Goal: Information Seeking & Learning: Learn about a topic

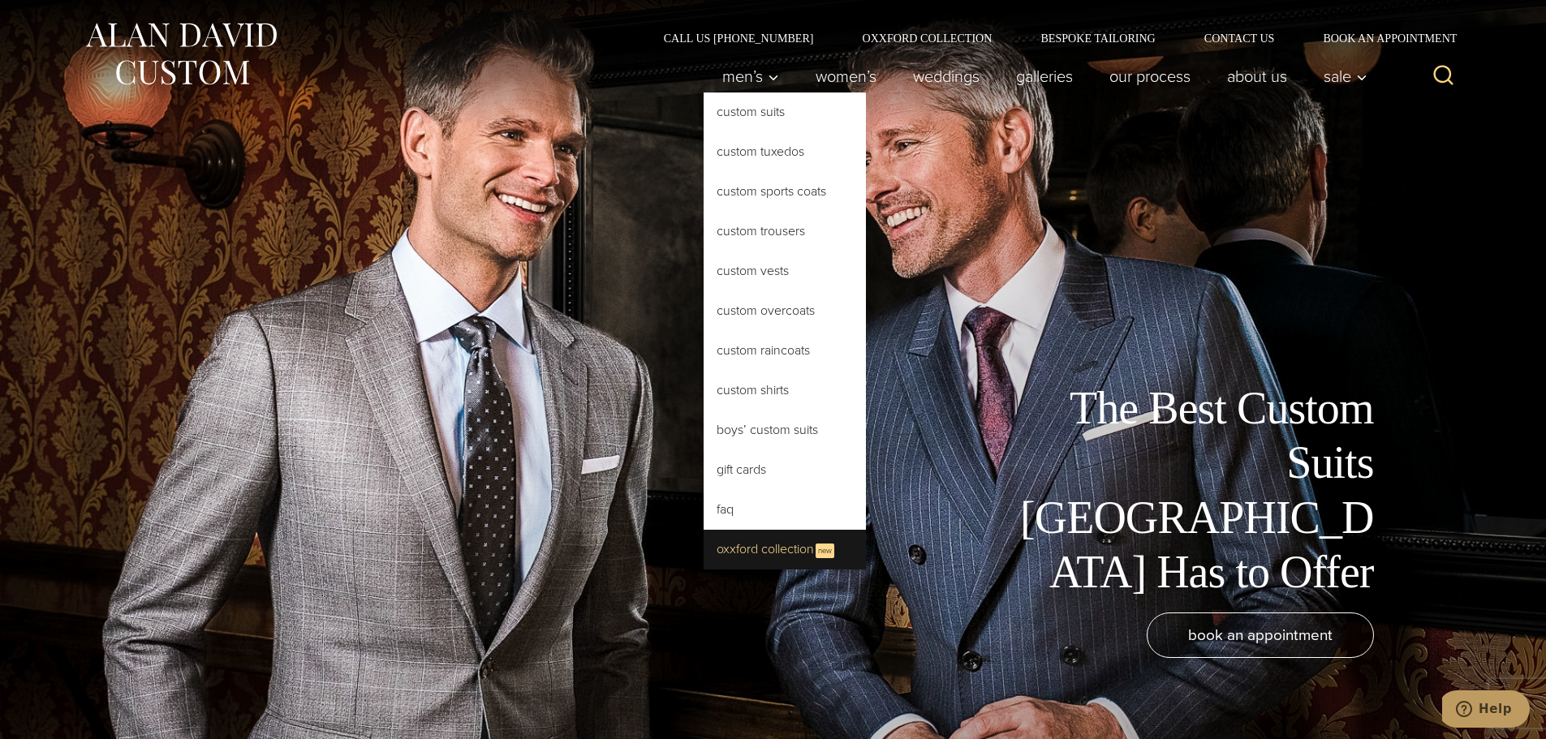
click at [759, 553] on link "Oxxford Collection New" at bounding box center [785, 550] width 162 height 40
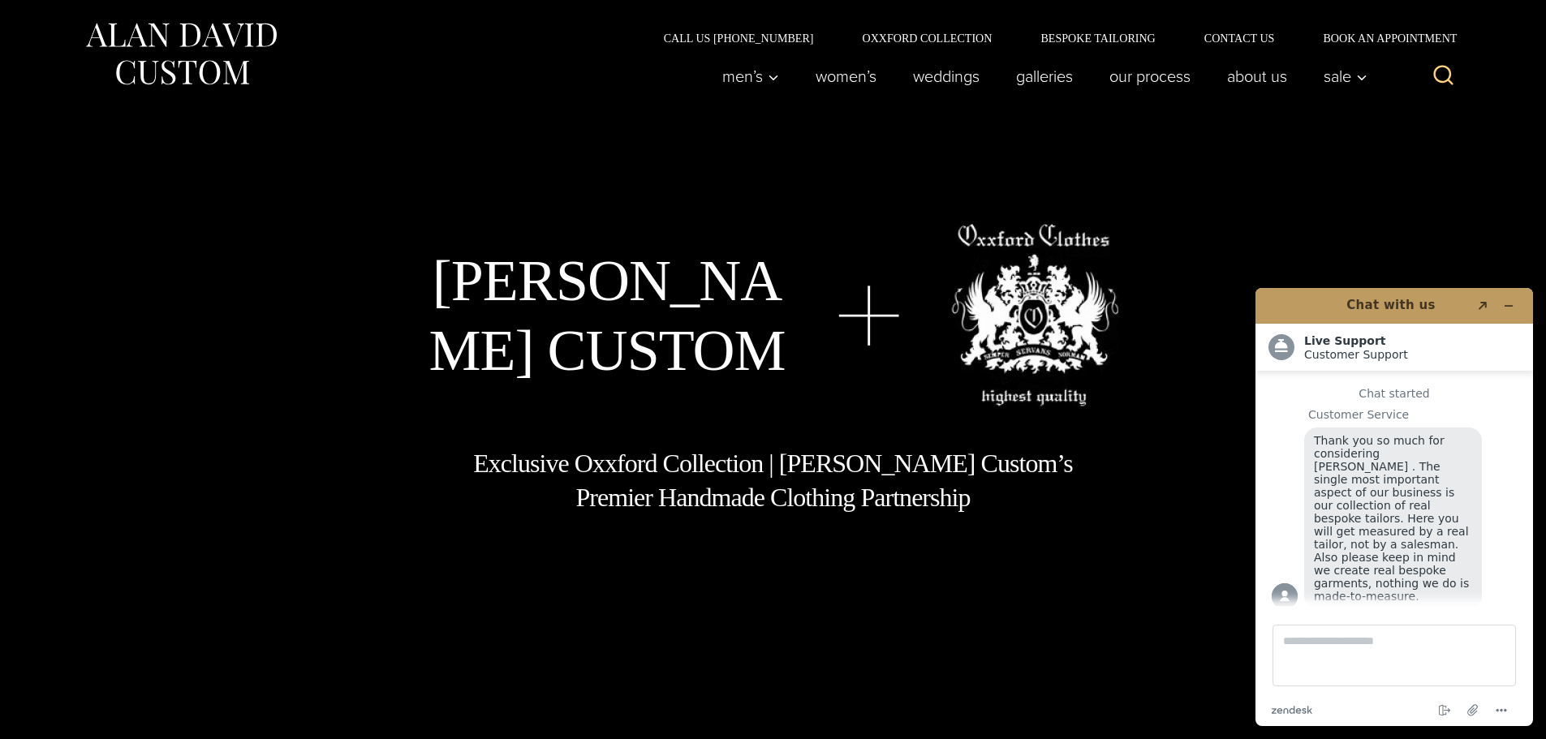
click at [1505, 291] on header "Chat with us Created with Sketch." at bounding box center [1394, 306] width 278 height 36
click at [1508, 298] on button "Minimize widget" at bounding box center [1509, 306] width 26 height 23
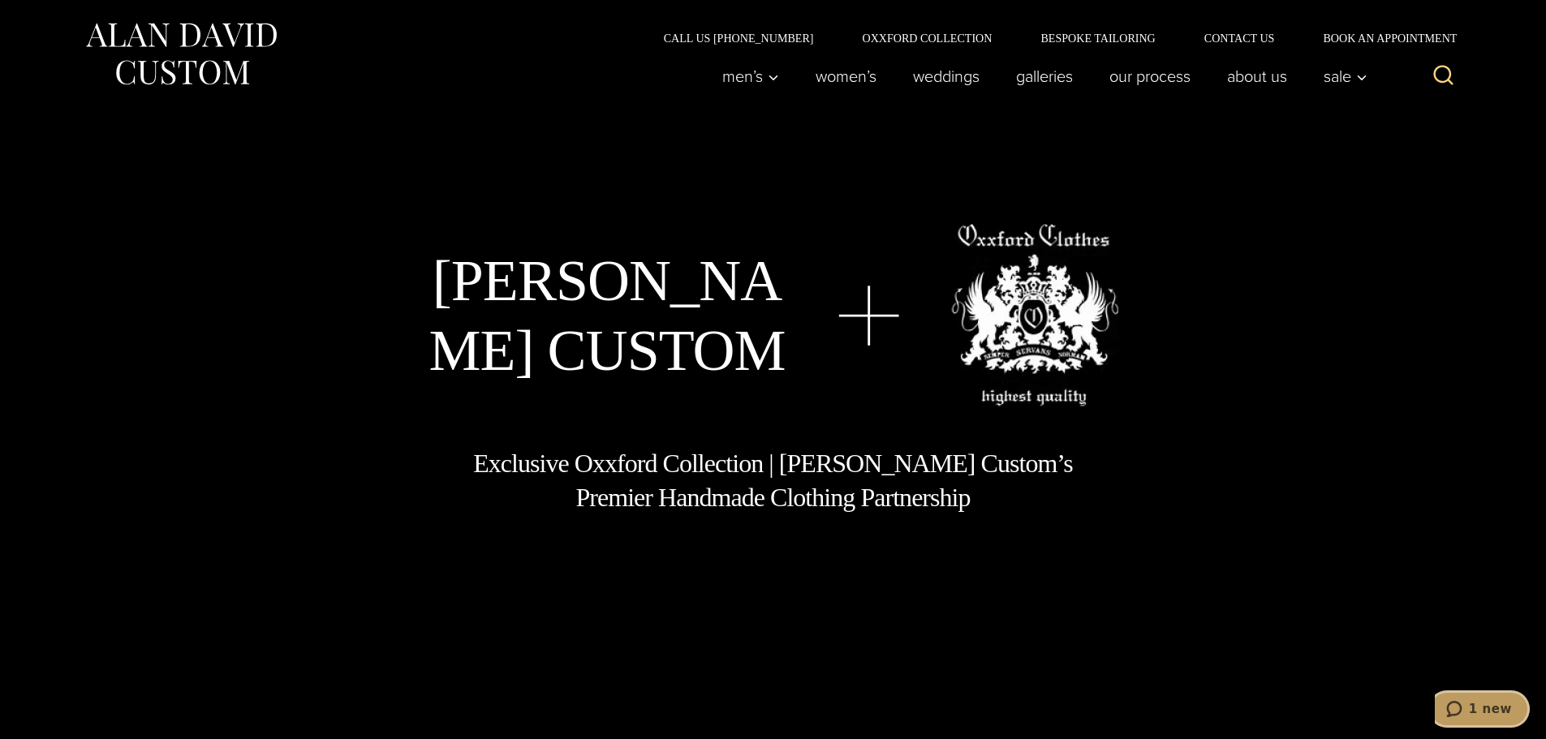
click at [1462, 712] on icon "1 new" at bounding box center [1453, 709] width 15 height 16
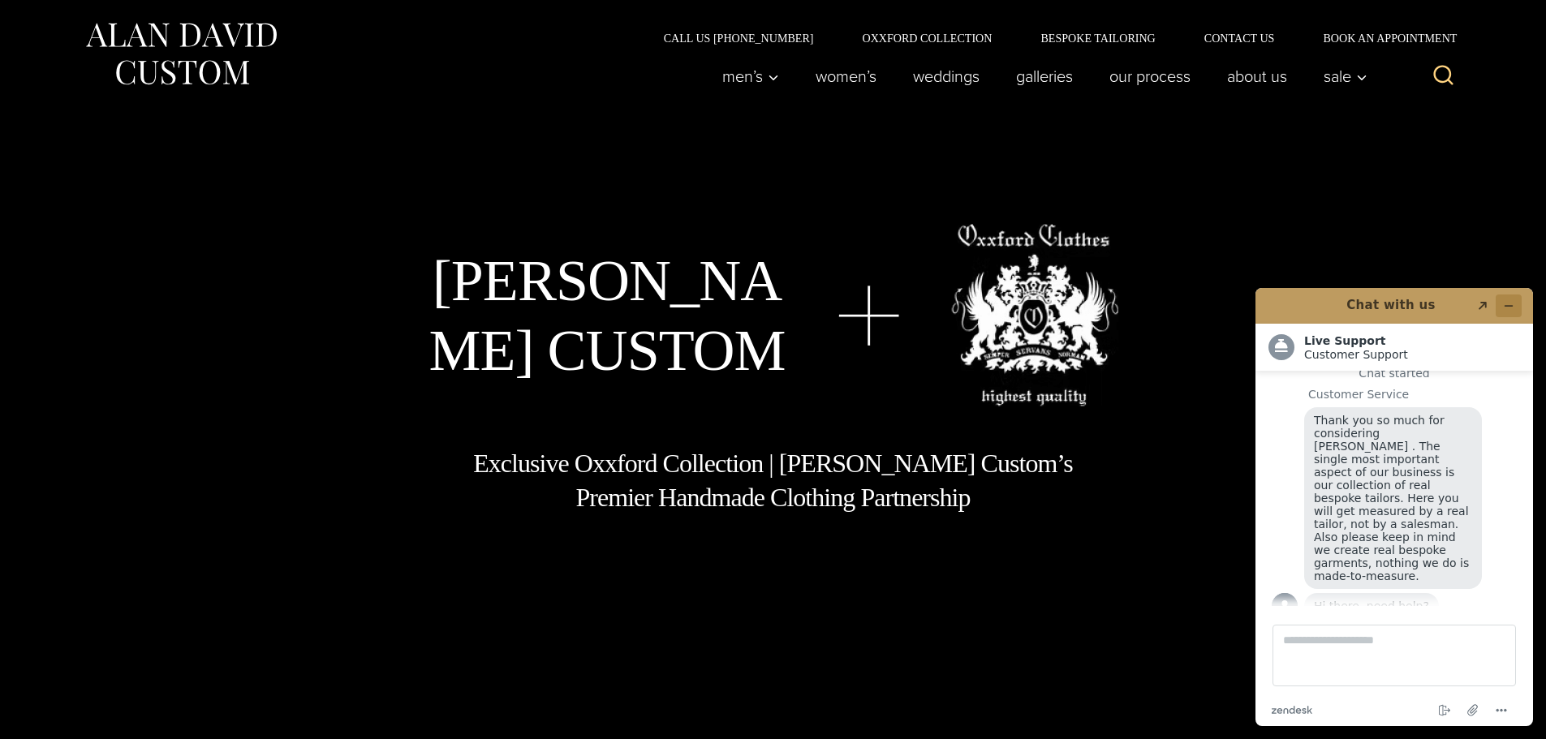
click at [1512, 308] on icon "Minimize widget" at bounding box center [1508, 305] width 11 height 11
